Goal: Navigation & Orientation: Find specific page/section

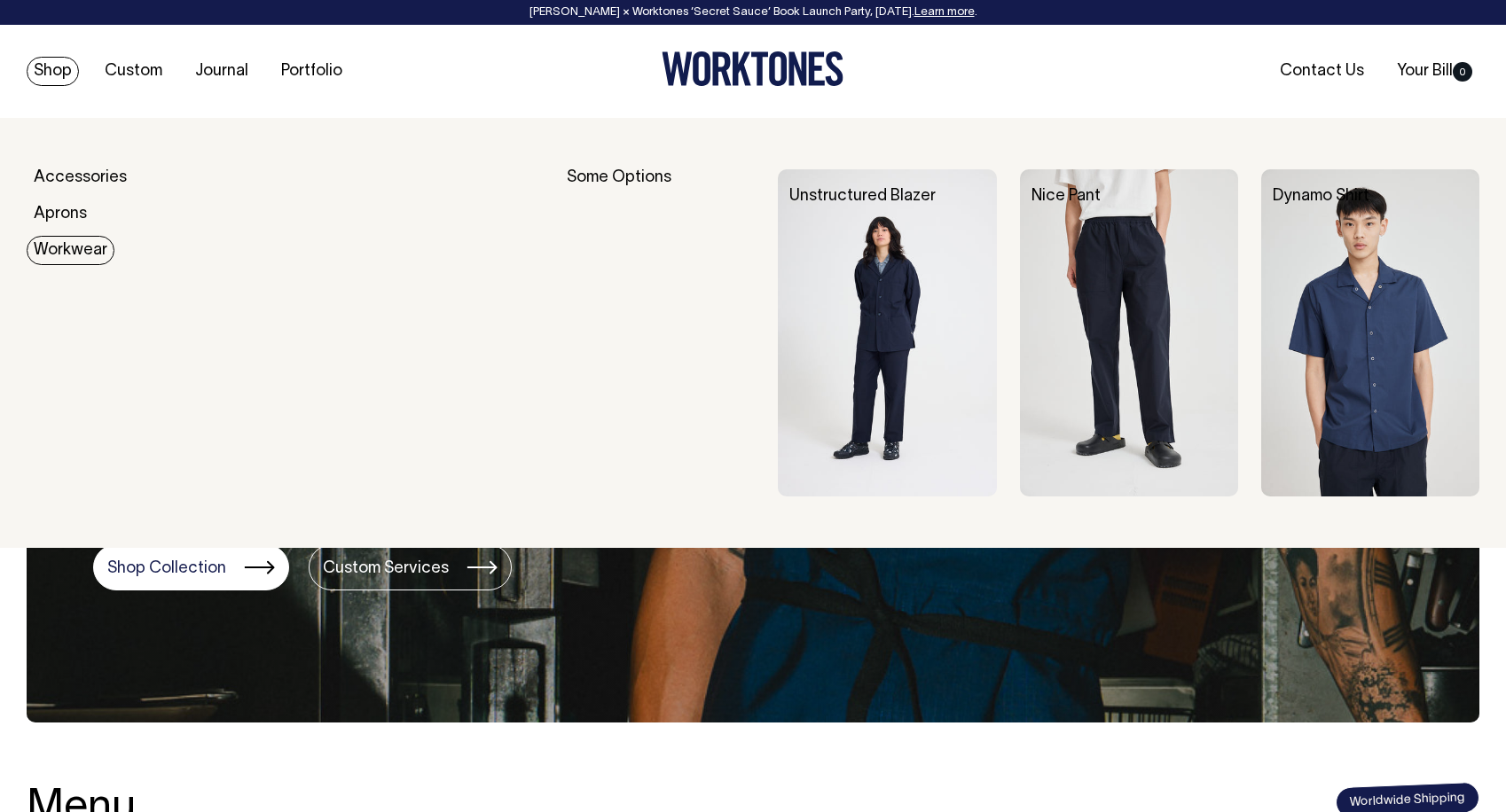
click at [74, 239] on link "Workwear" at bounding box center [70, 251] width 88 height 29
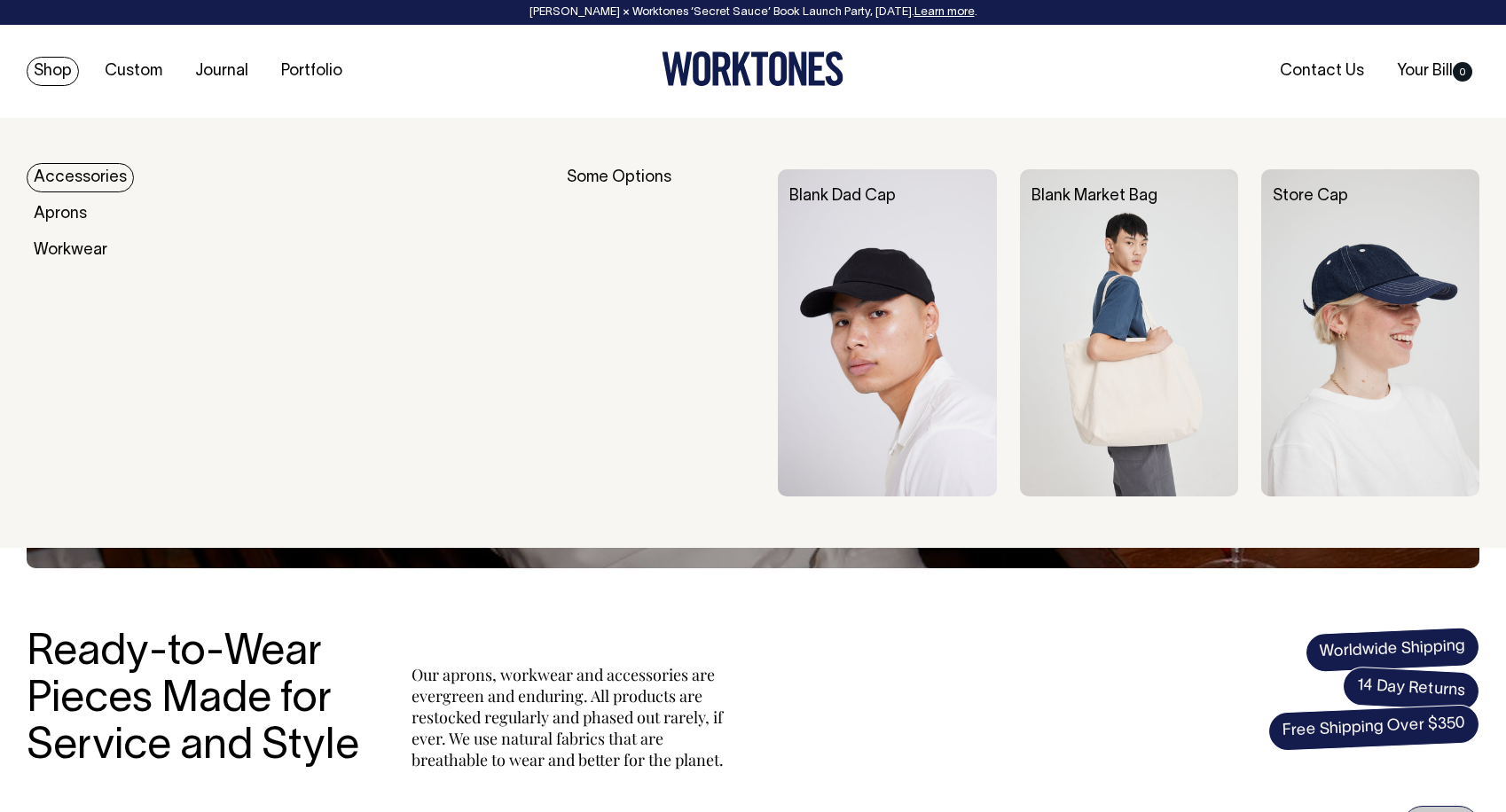
click at [78, 180] on link "Accessories" at bounding box center [80, 177] width 107 height 29
